Goal: Find specific page/section: Find specific page/section

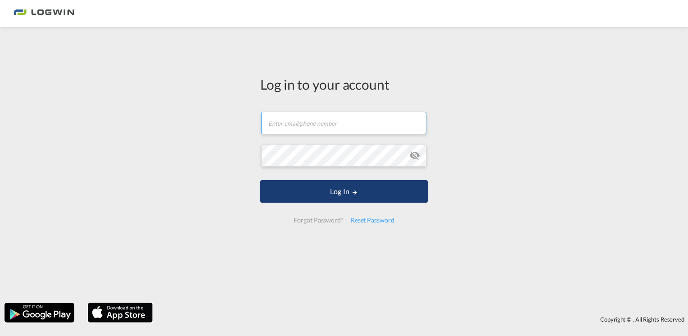
type input "[EMAIL_ADDRESS][DOMAIN_NAME]"
click at [344, 191] on button "Log In" at bounding box center [344, 191] width 168 height 23
